Goal: Information Seeking & Learning: Find specific fact

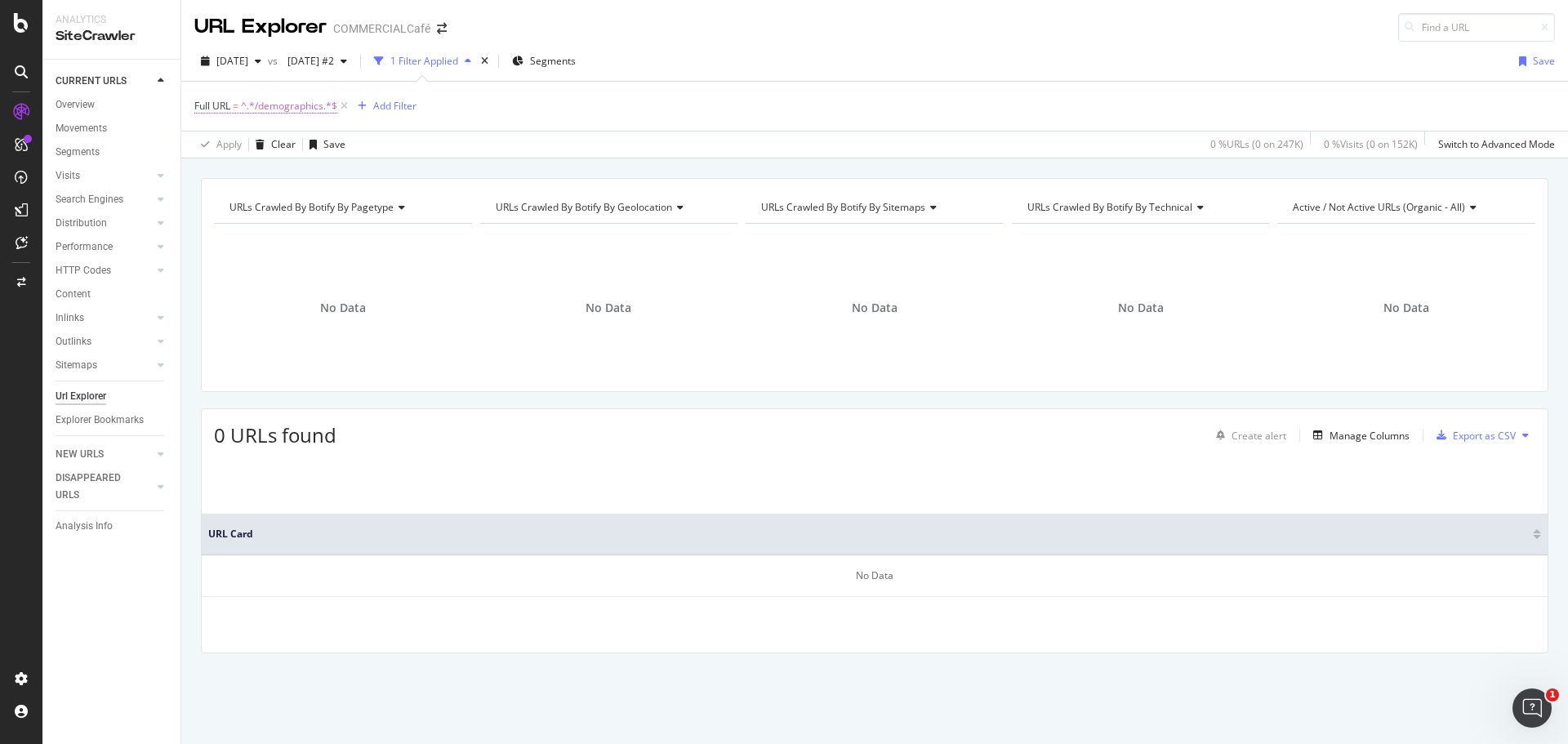
click at [297, 108] on span "^.*/demographics.*$" at bounding box center [289, 105] width 96 height 23
type input "/featureda"
click at [370, 208] on div "Apply" at bounding box center [376, 208] width 25 height 13
click at [242, 67] on div "[DATE]" at bounding box center [230, 61] width 73 height 24
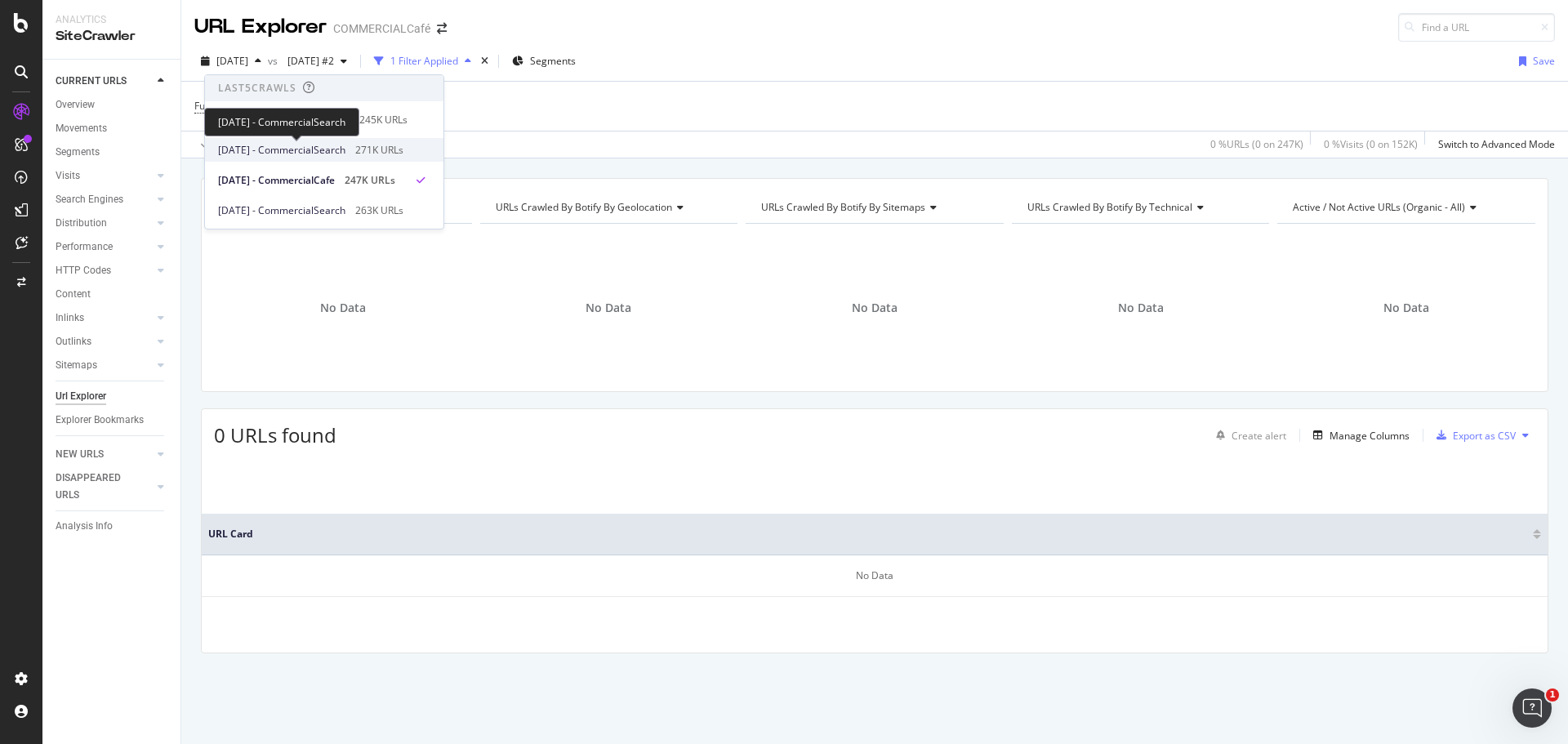
click at [338, 150] on span "[DATE] - CommercialSearch" at bounding box center [281, 149] width 127 height 14
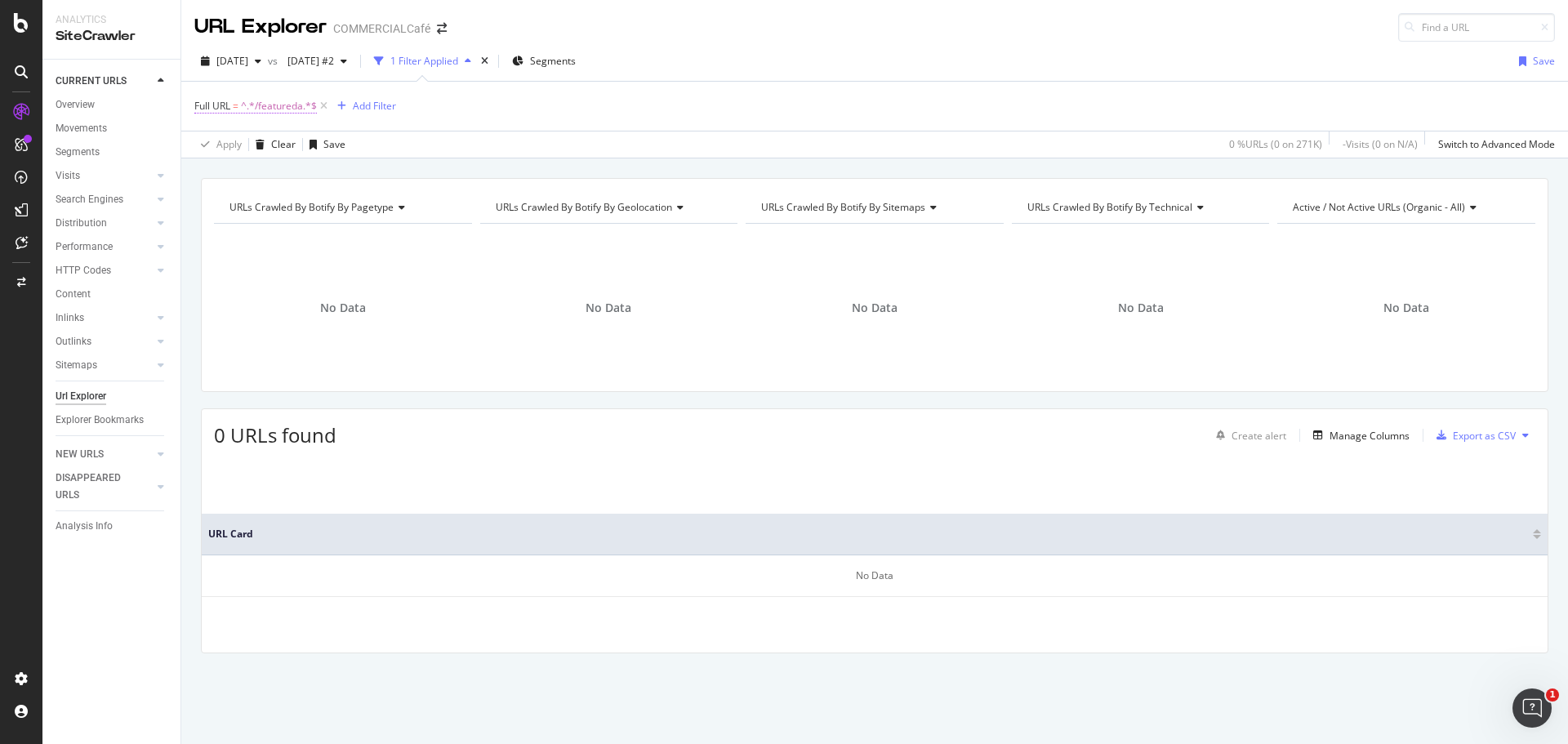
click at [284, 110] on span "^.*/featureda.*$" at bounding box center [279, 105] width 76 height 23
click at [332, 182] on input "/featureda" at bounding box center [286, 174] width 154 height 26
paste input "featuredads/featuredbroker/us/ny/queens/"
drag, startPoint x: 290, startPoint y: 174, endPoint x: 523, endPoint y: 199, distance: 234.3
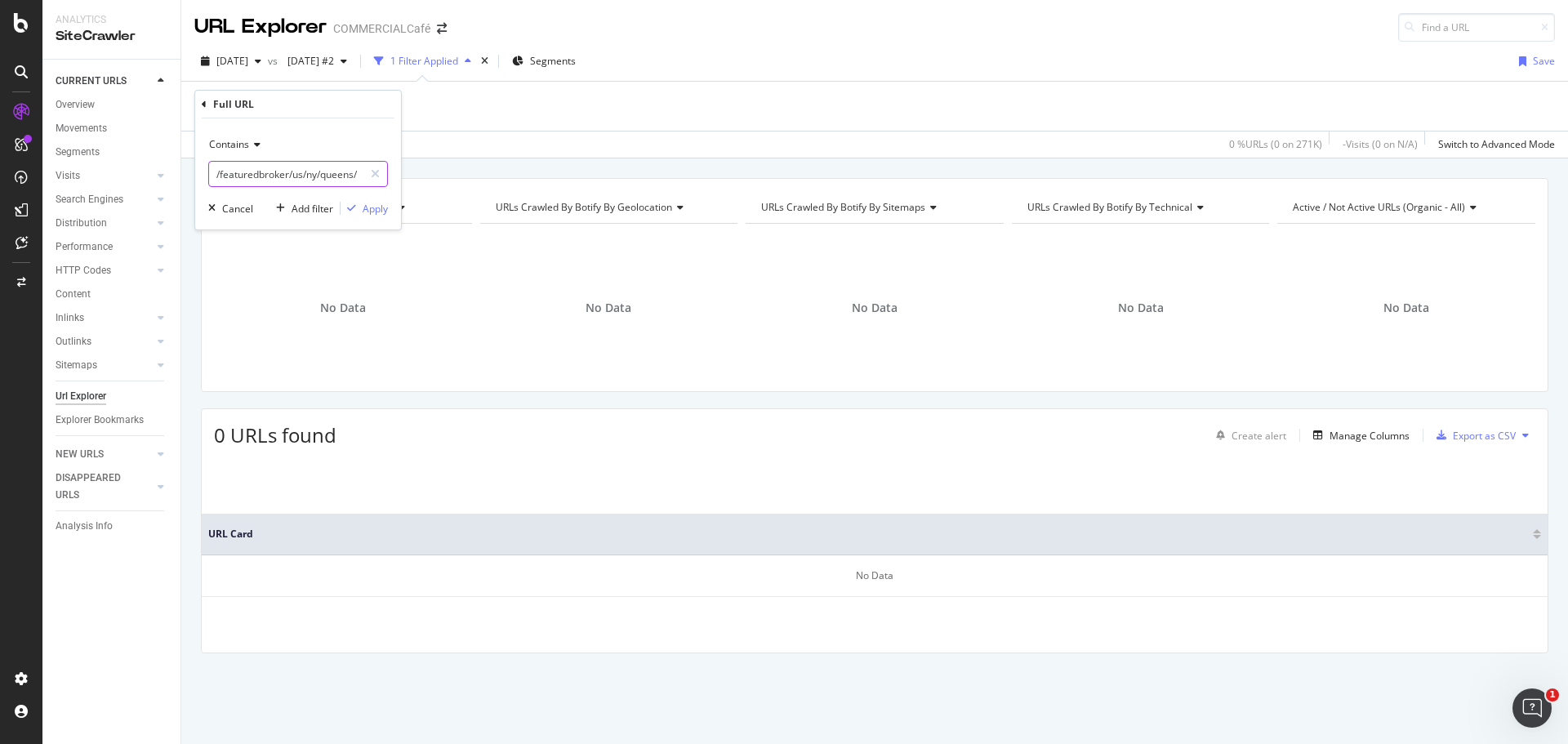
click at [523, 199] on body "Analytics SiteCrawler CURRENT URLS Overview Movements Segments Visits Analysis …" at bounding box center [784, 372] width 1568 height 744
drag, startPoint x: 280, startPoint y: 170, endPoint x: 492, endPoint y: 170, distance: 212.0
click at [492, 170] on body "Analytics SiteCrawler CURRENT URLS Overview Movements Segments Visits Analysis …" at bounding box center [784, 372] width 1568 height 744
type input "featuredads"
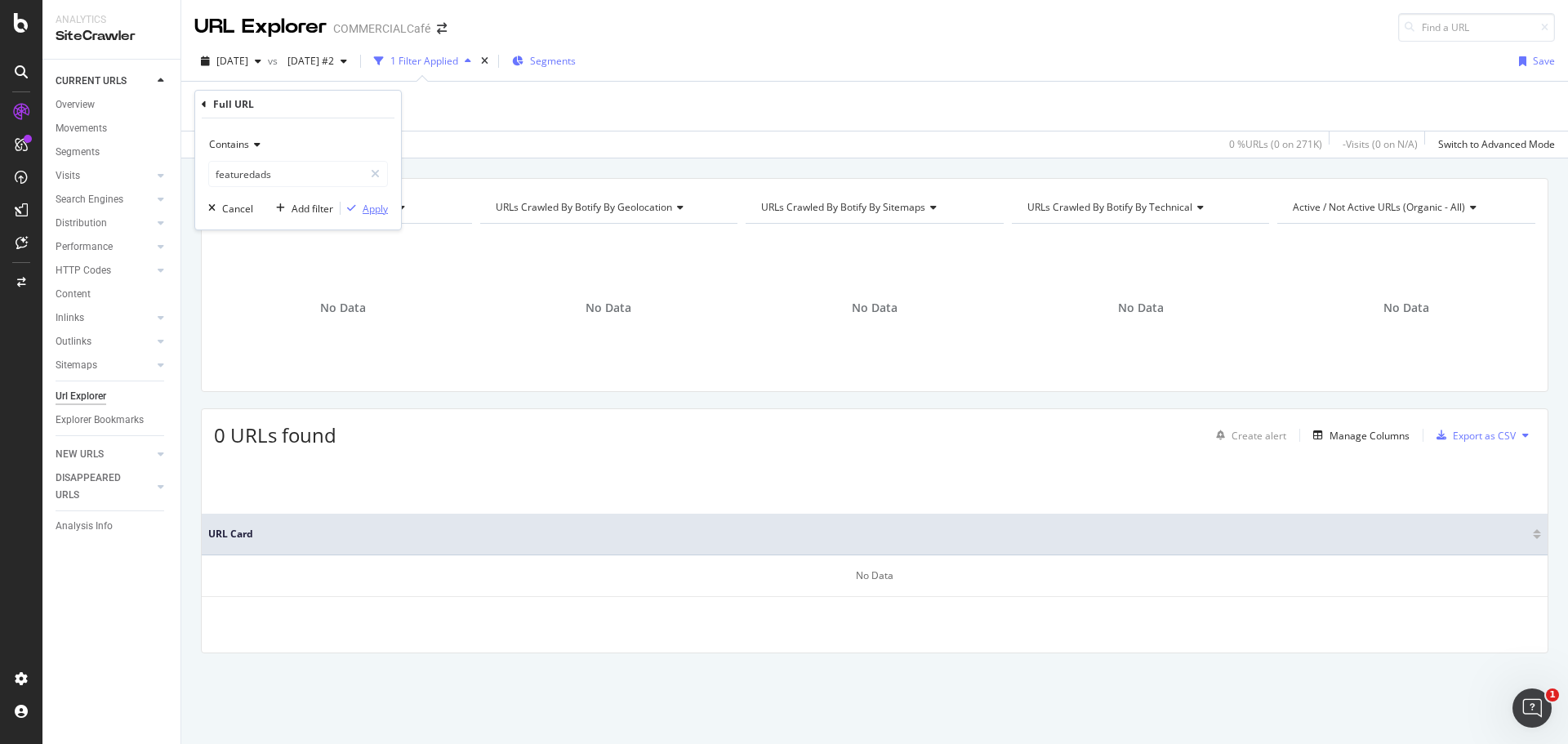
click at [384, 209] on div "Apply" at bounding box center [376, 208] width 25 height 13
click at [248, 57] on span "2025 Jul. 10th" at bounding box center [232, 61] width 32 height 13
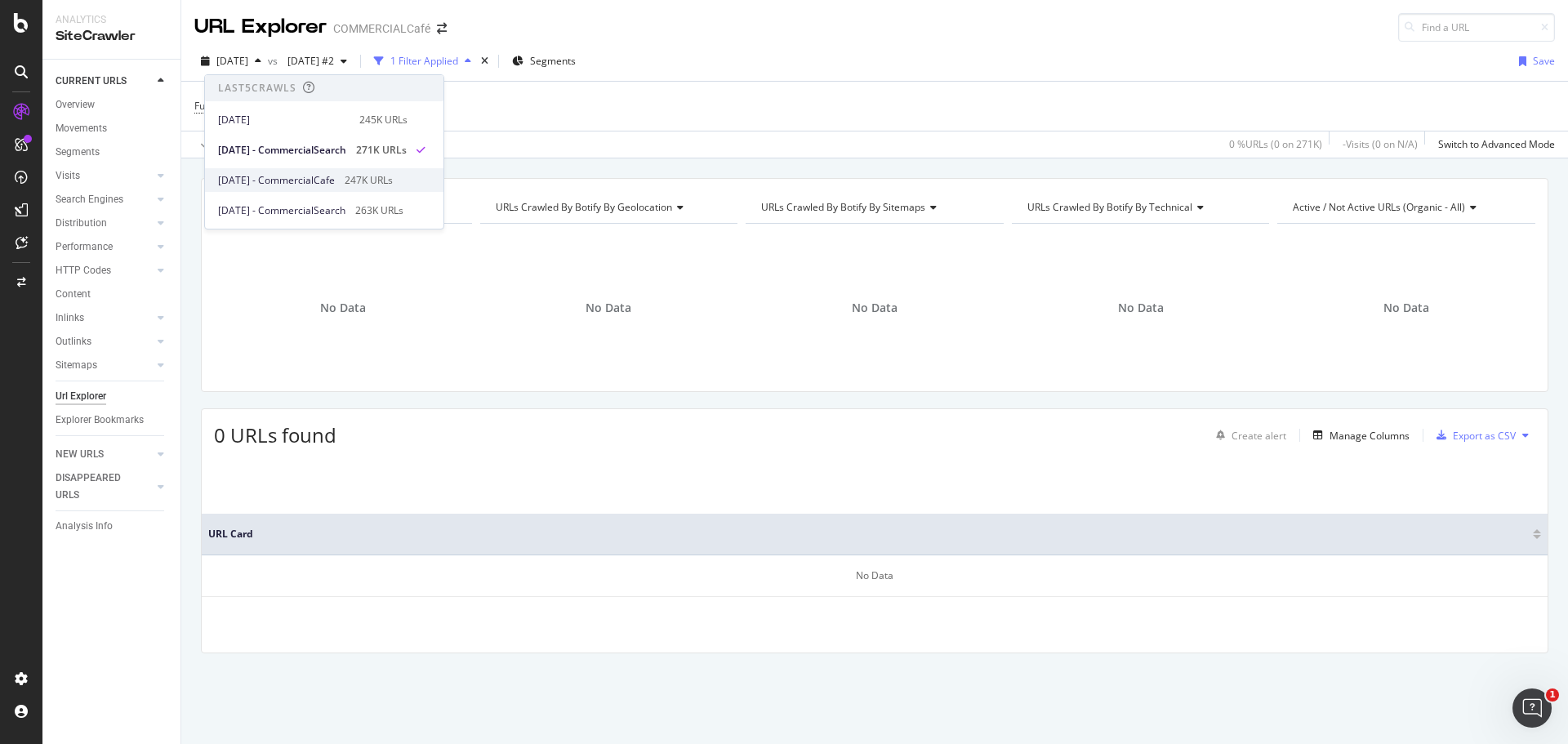
click at [377, 176] on div "247K URLs" at bounding box center [368, 180] width 48 height 14
click at [334, 62] on span "2025 Jun. 12th #2" at bounding box center [307, 61] width 53 height 13
click at [715, 148] on div "Apply Clear Save 0 % URLs ( 0 on 247K ) 0 % Visits ( 0 on 152K ) Switch to Adva…" at bounding box center [874, 144] width 1387 height 27
click at [334, 66] on span "2025 Jun. 12th #2" at bounding box center [307, 61] width 53 height 13
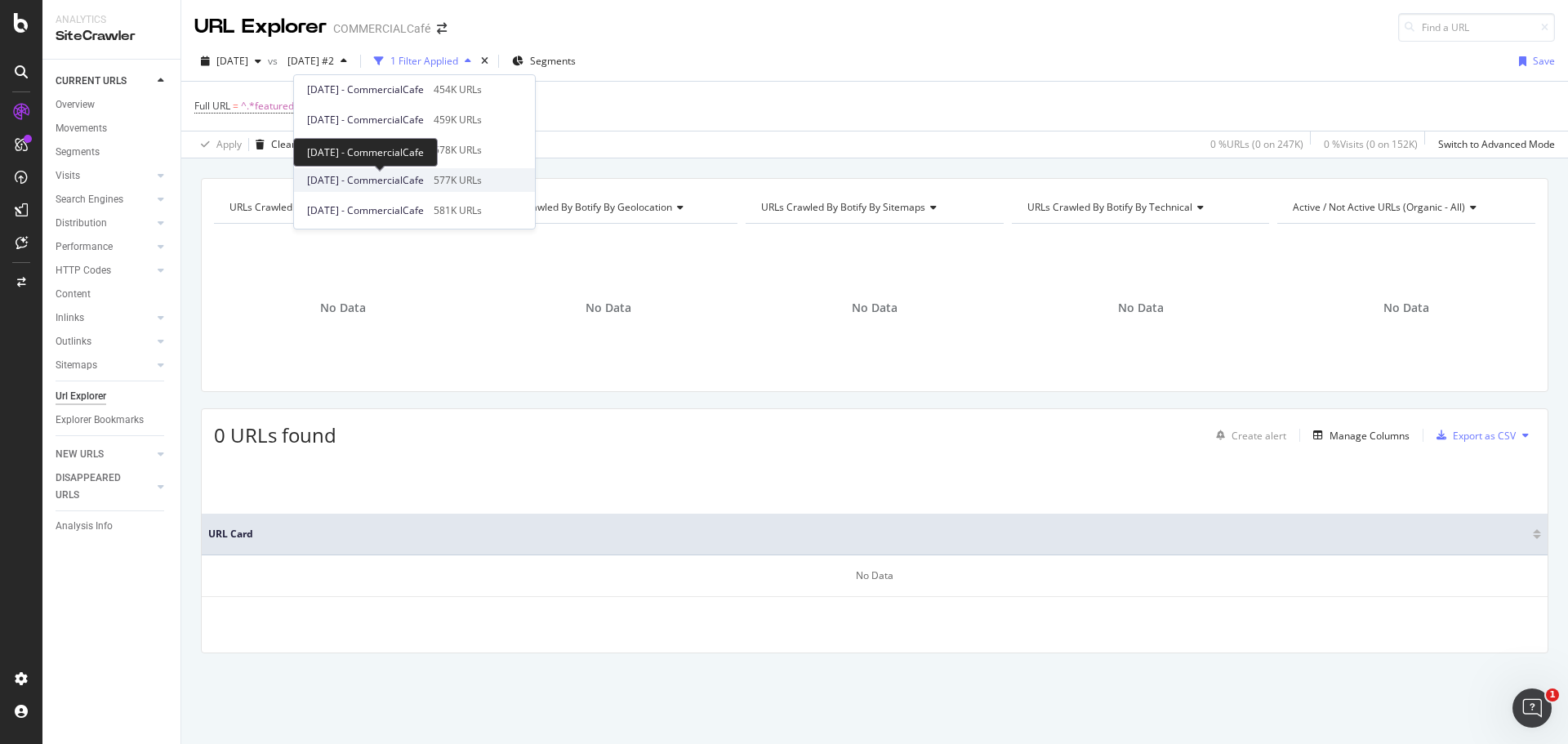
click at [423, 175] on span "2023 Sep. 7th - CommercialCafe" at bounding box center [365, 180] width 116 height 14
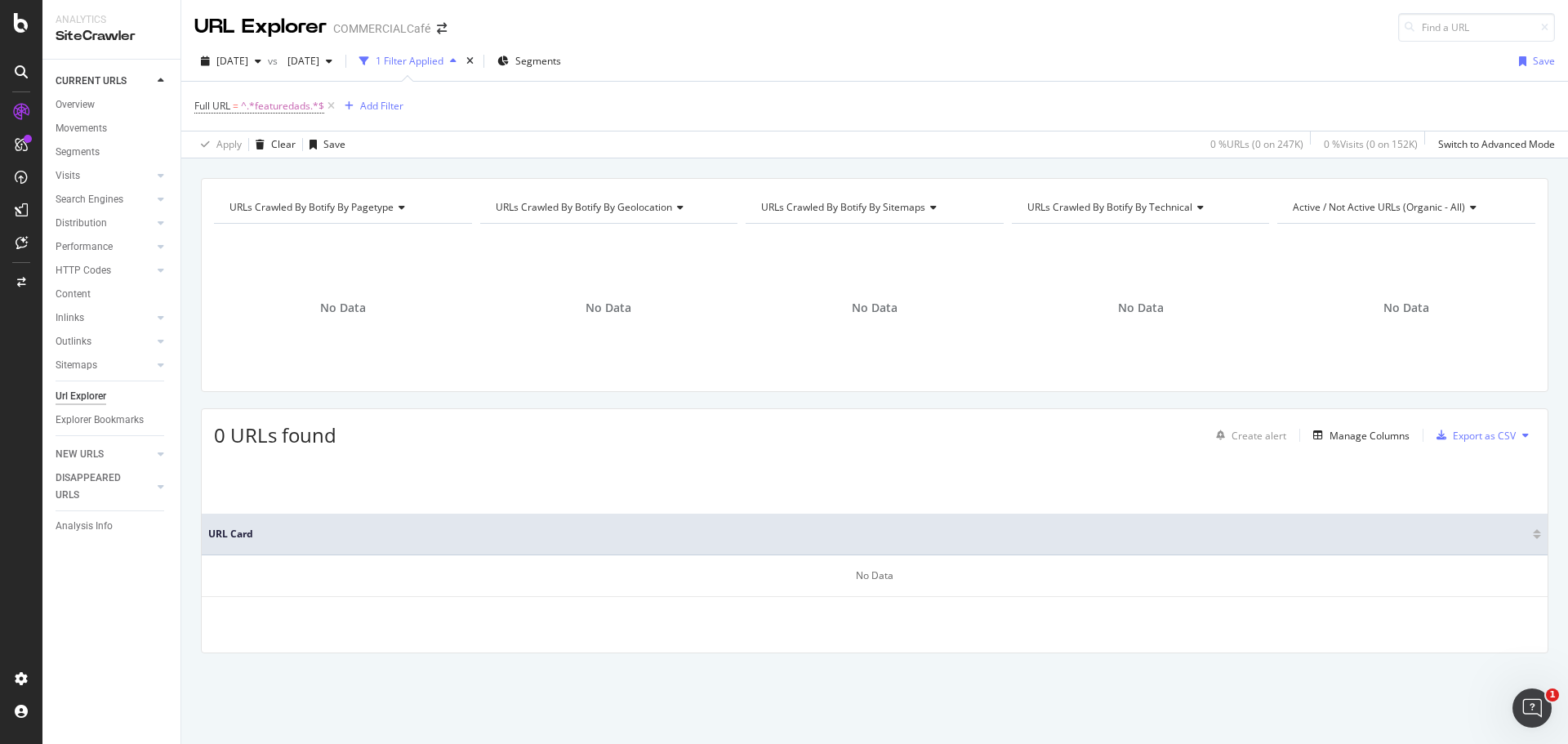
drag, startPoint x: 1005, startPoint y: 37, endPoint x: 1019, endPoint y: 31, distance: 15.2
click at [1005, 37] on div "URL Explorer COMMERCIALCafé" at bounding box center [874, 20] width 1387 height 41
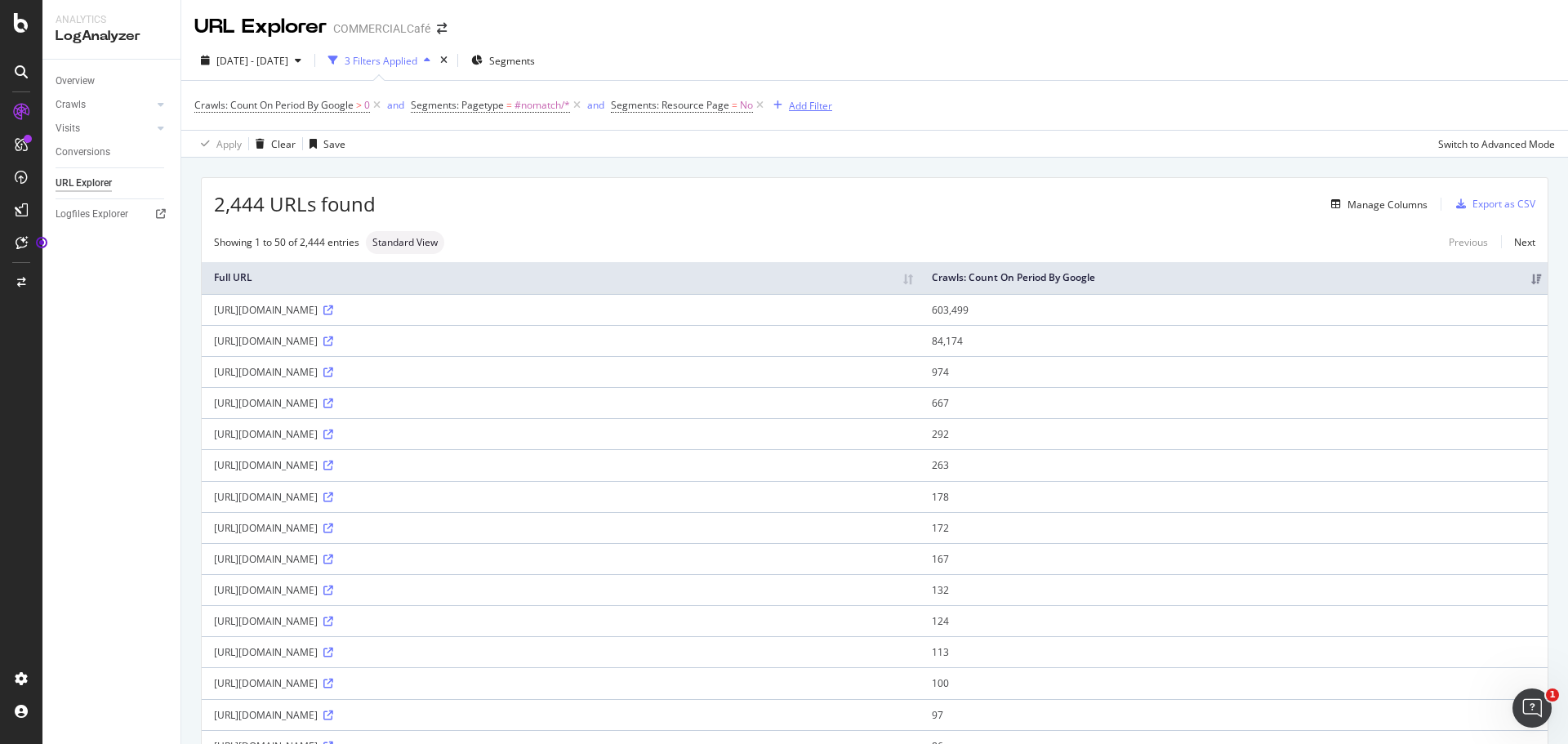
click at [793, 105] on div "Add Filter" at bounding box center [810, 105] width 43 height 13
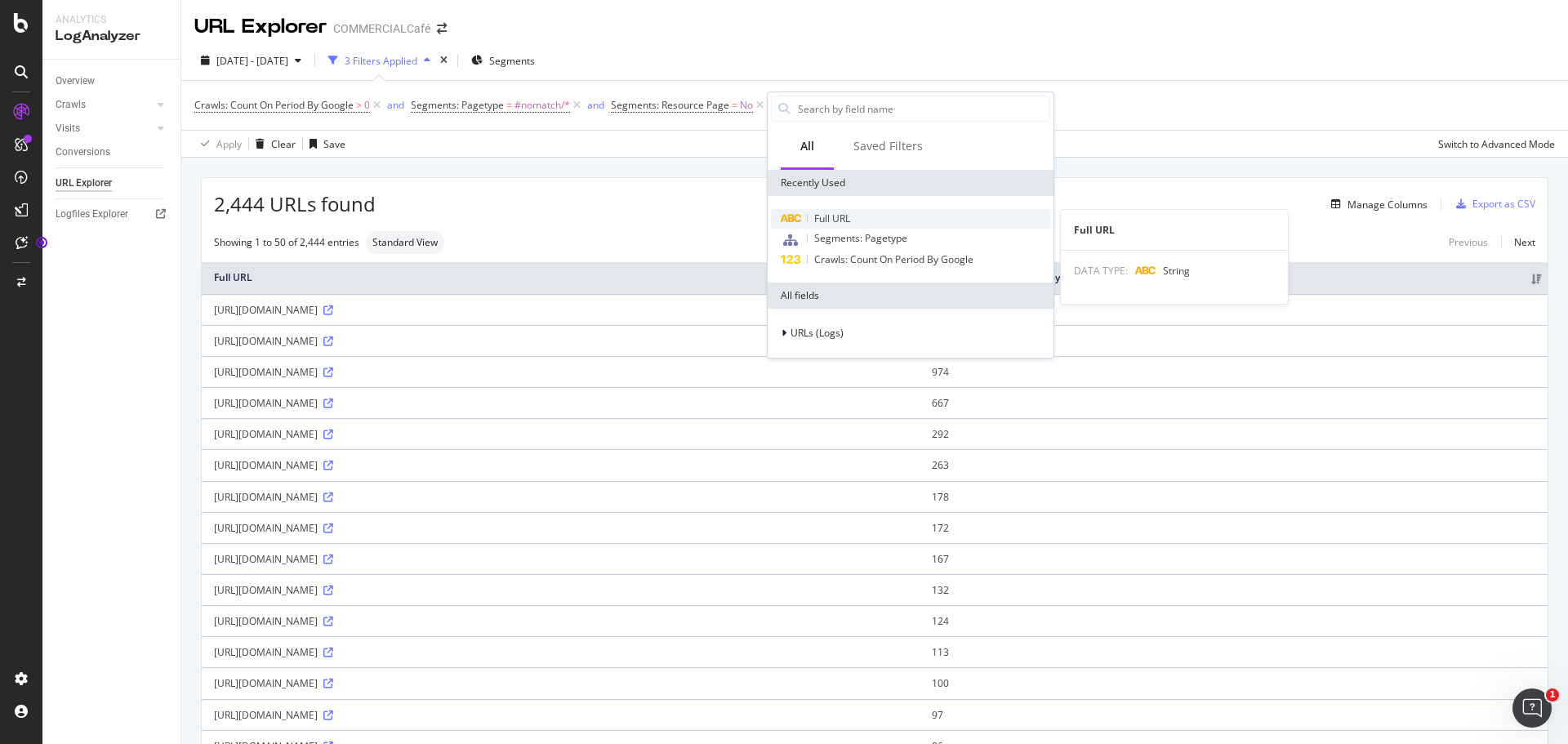
click at [837, 216] on span "Full URL" at bounding box center [832, 218] width 36 height 13
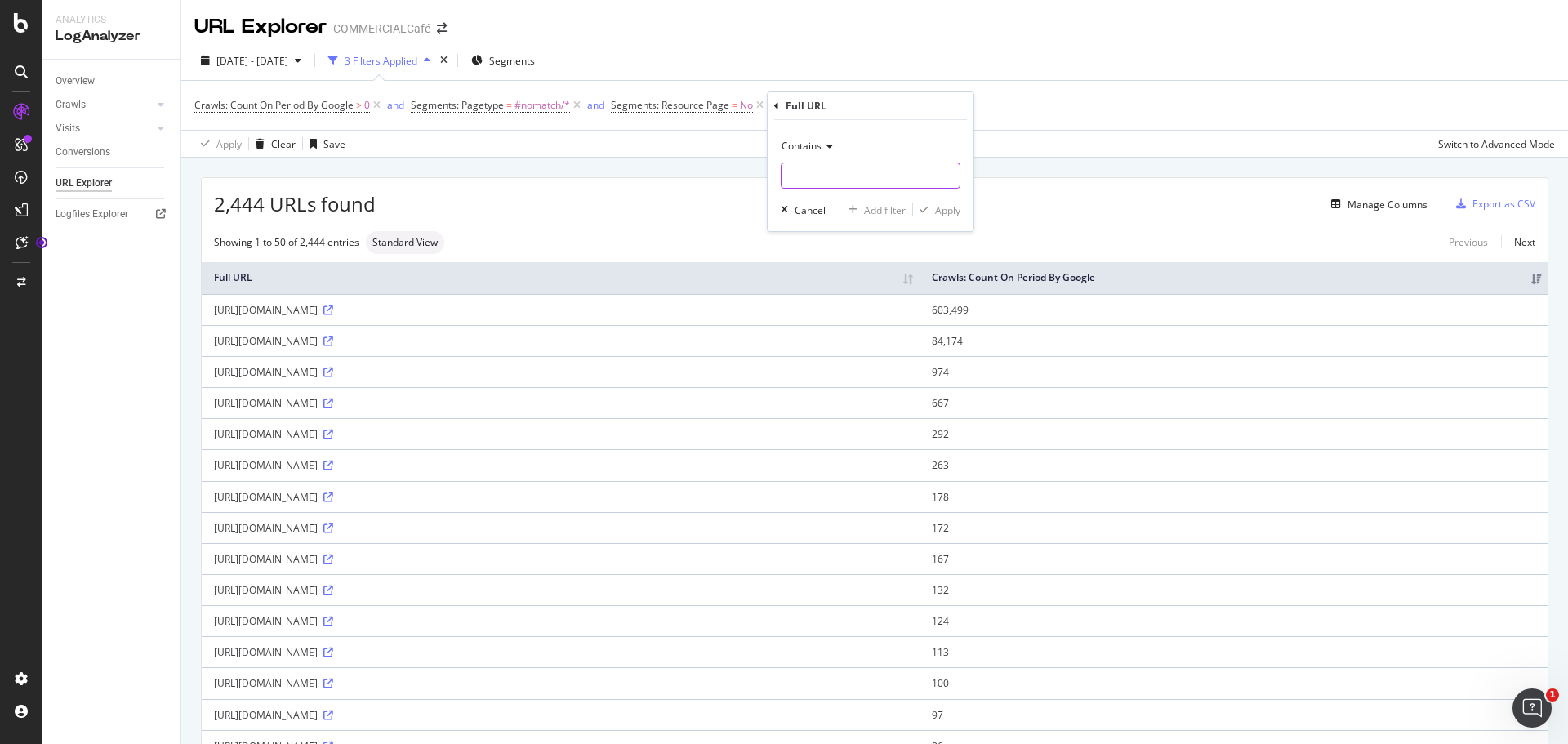
click at [838, 167] on input "text" at bounding box center [870, 175] width 178 height 26
type input "featuredads"
click at [950, 208] on div "Apply" at bounding box center [948, 210] width 25 height 13
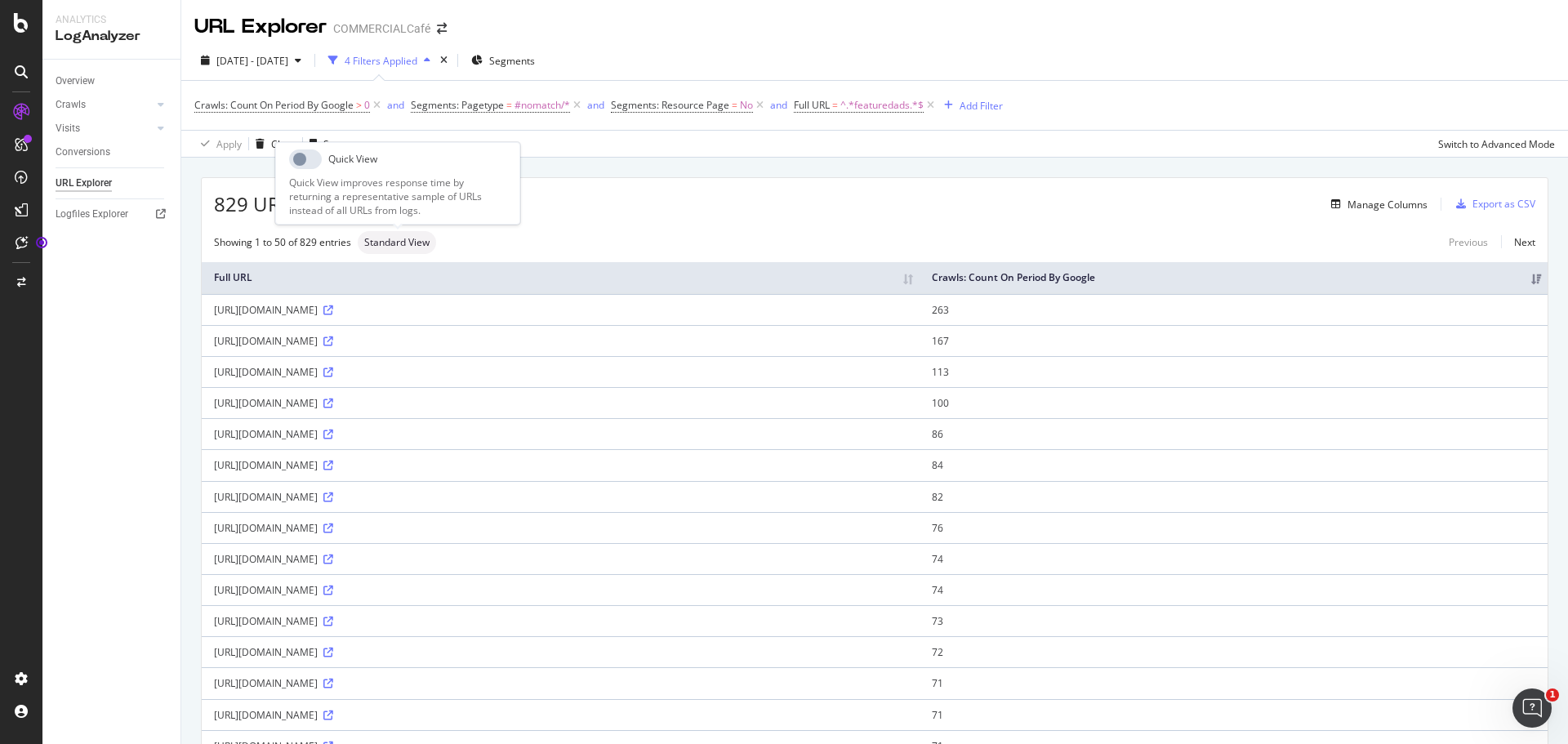
click at [394, 251] on div "Standard View" at bounding box center [397, 242] width 78 height 23
click at [333, 315] on link at bounding box center [327, 310] width 13 height 13
click at [452, 316] on div "[URL][DOMAIN_NAME]" at bounding box center [561, 310] width 694 height 13
drag, startPoint x: 623, startPoint y: 307, endPoint x: 370, endPoint y: 309, distance: 253.0
click at [370, 309] on div "[URL][DOMAIN_NAME]" at bounding box center [561, 310] width 694 height 13
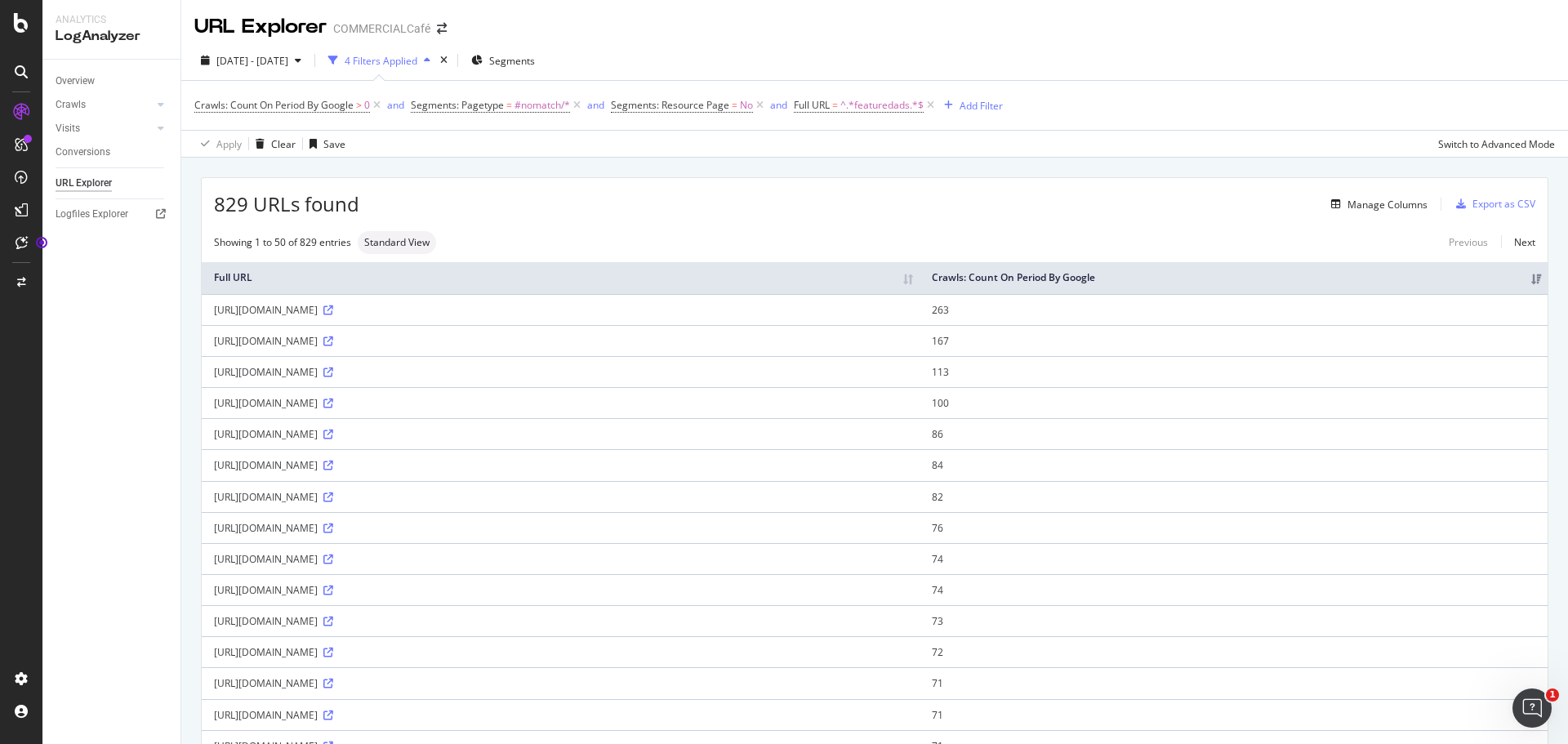
copy div "featuredads/featuredbroker/us/ny/queens/"
